Goal: Transaction & Acquisition: Purchase product/service

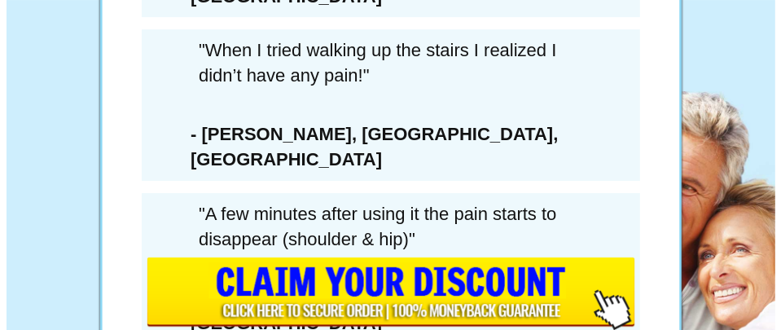
scroll to position [10728, 0]
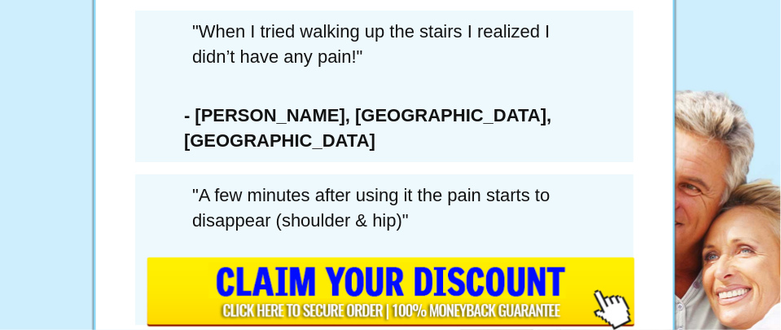
click at [350, 63] on img at bounding box center [385, 79] width 208 height 285
click at [209, 56] on div "LAST CHANCE SAVE $432 SAVE 73%" at bounding box center [384, 186] width 464 height 498
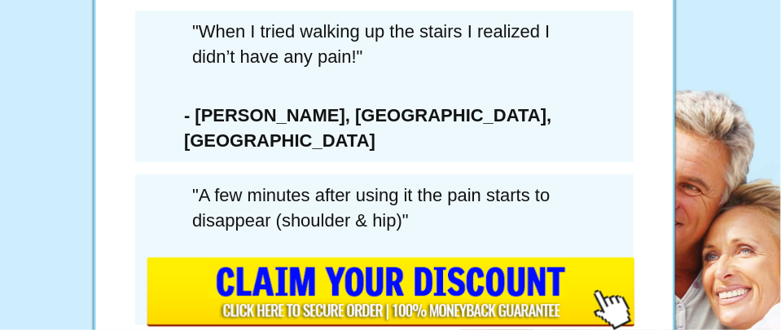
click at [377, 59] on img at bounding box center [385, 79] width 208 height 285
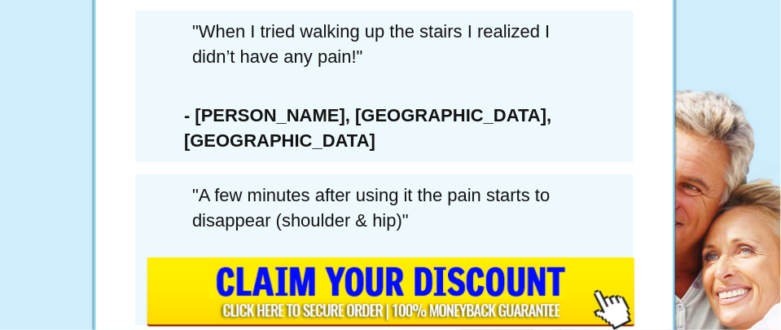
click at [382, 67] on li "I also understand I’m turning down the rare opportunity to continue getting on-…" at bounding box center [411, 72] width 411 height 140
click at [456, 28] on li "I understand that once I leave this page, if I want this amount of Arctic Blast…" at bounding box center [411, 24] width 411 height 93
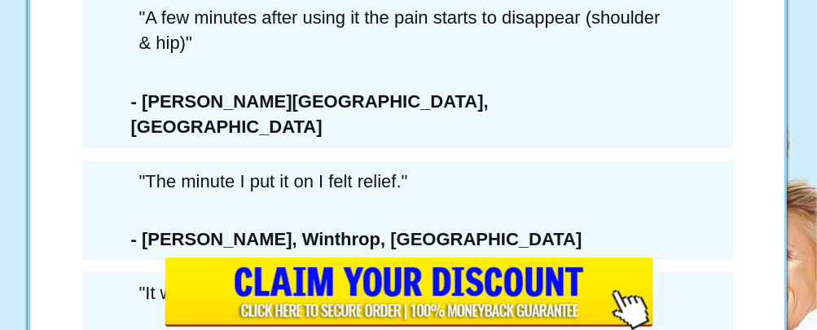
scroll to position [407, 0]
click at [352, 28] on h1 "SAVE 73%" at bounding box center [402, 12] width 464 height 32
click at [350, 28] on h1 "SAVE 73%" at bounding box center [402, 12] width 464 height 32
drag, startPoint x: 350, startPoint y: 64, endPoint x: 278, endPoint y: 73, distance: 73.1
click at [350, 28] on h1 "SAVE 73%" at bounding box center [402, 12] width 464 height 32
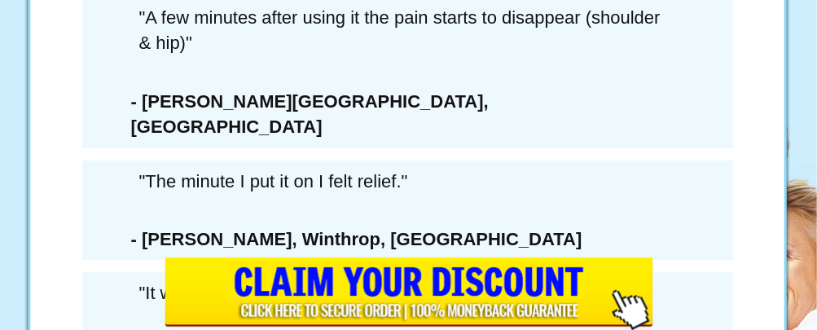
click at [206, 28] on h1 "SAVE 73%" at bounding box center [402, 12] width 464 height 32
